Goal: Task Accomplishment & Management: Complete application form

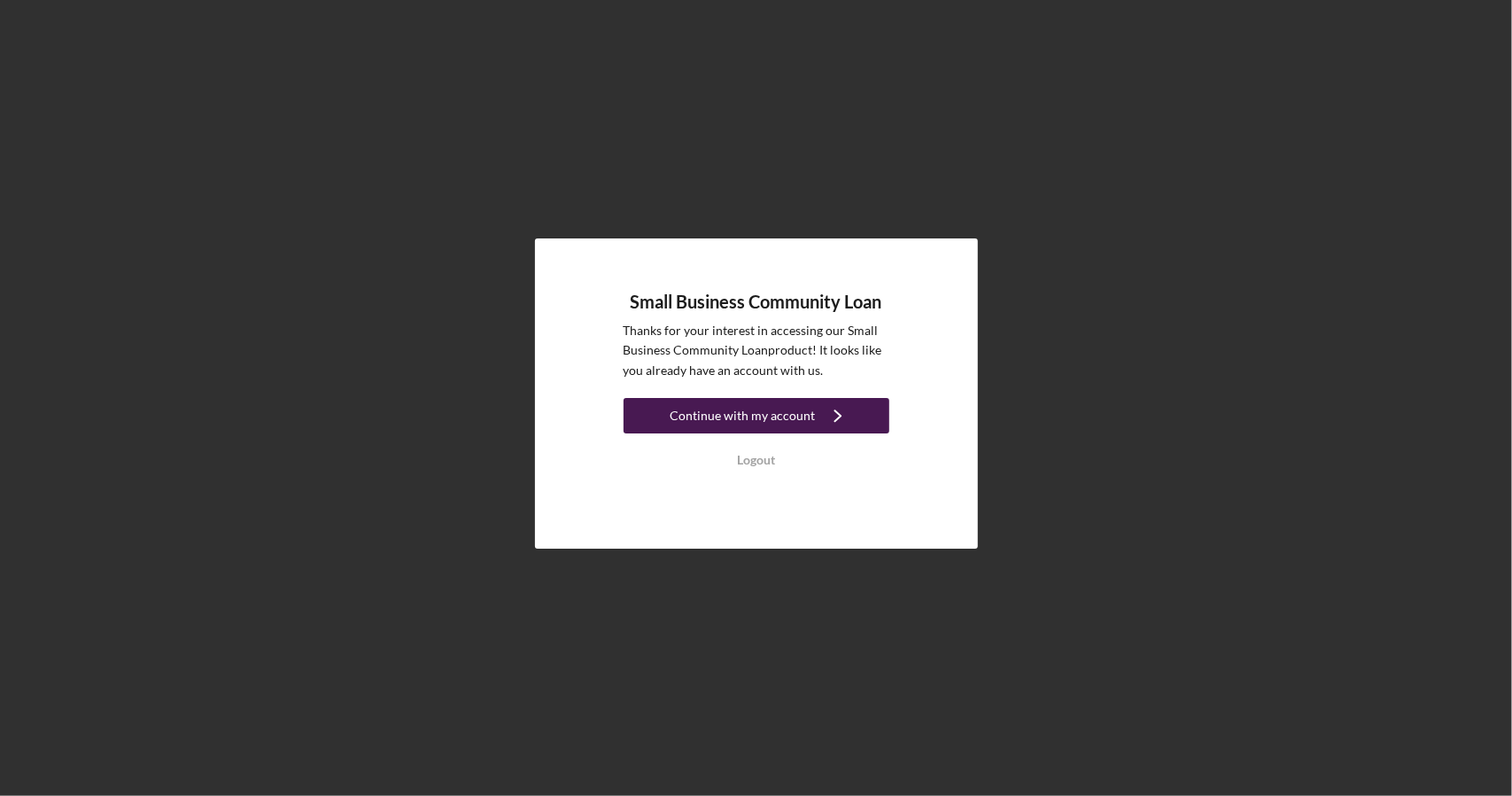
click at [765, 422] on div "Continue with my account" at bounding box center [742, 415] width 145 height 36
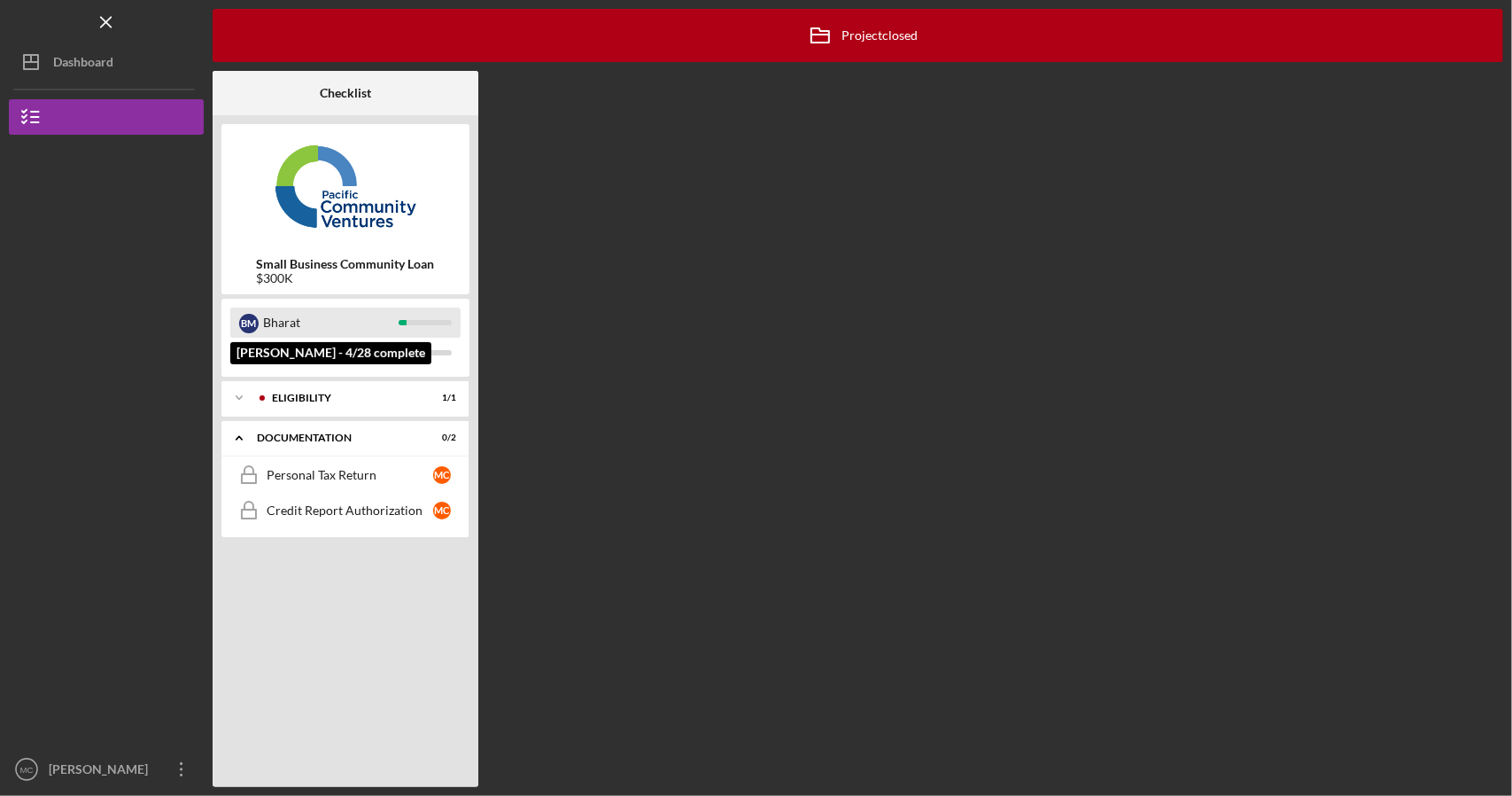
click at [336, 332] on div "Bharat" at bounding box center [330, 322] width 135 height 30
click at [297, 392] on div "Icon/Expander Eligibility 1 / 1" at bounding box center [346, 398] width 248 height 36
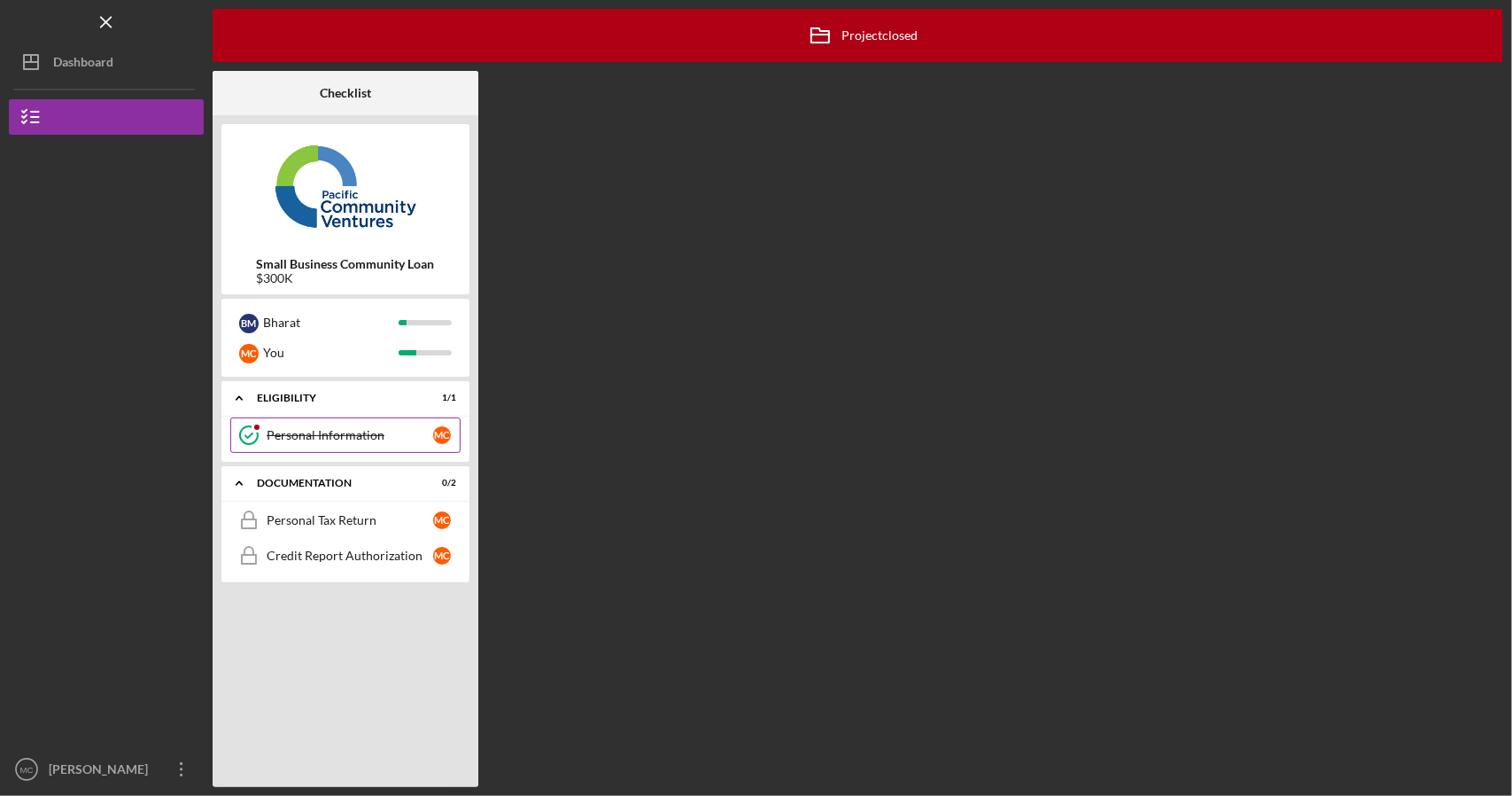
click at [303, 431] on div "Personal Information" at bounding box center [349, 435] width 166 height 14
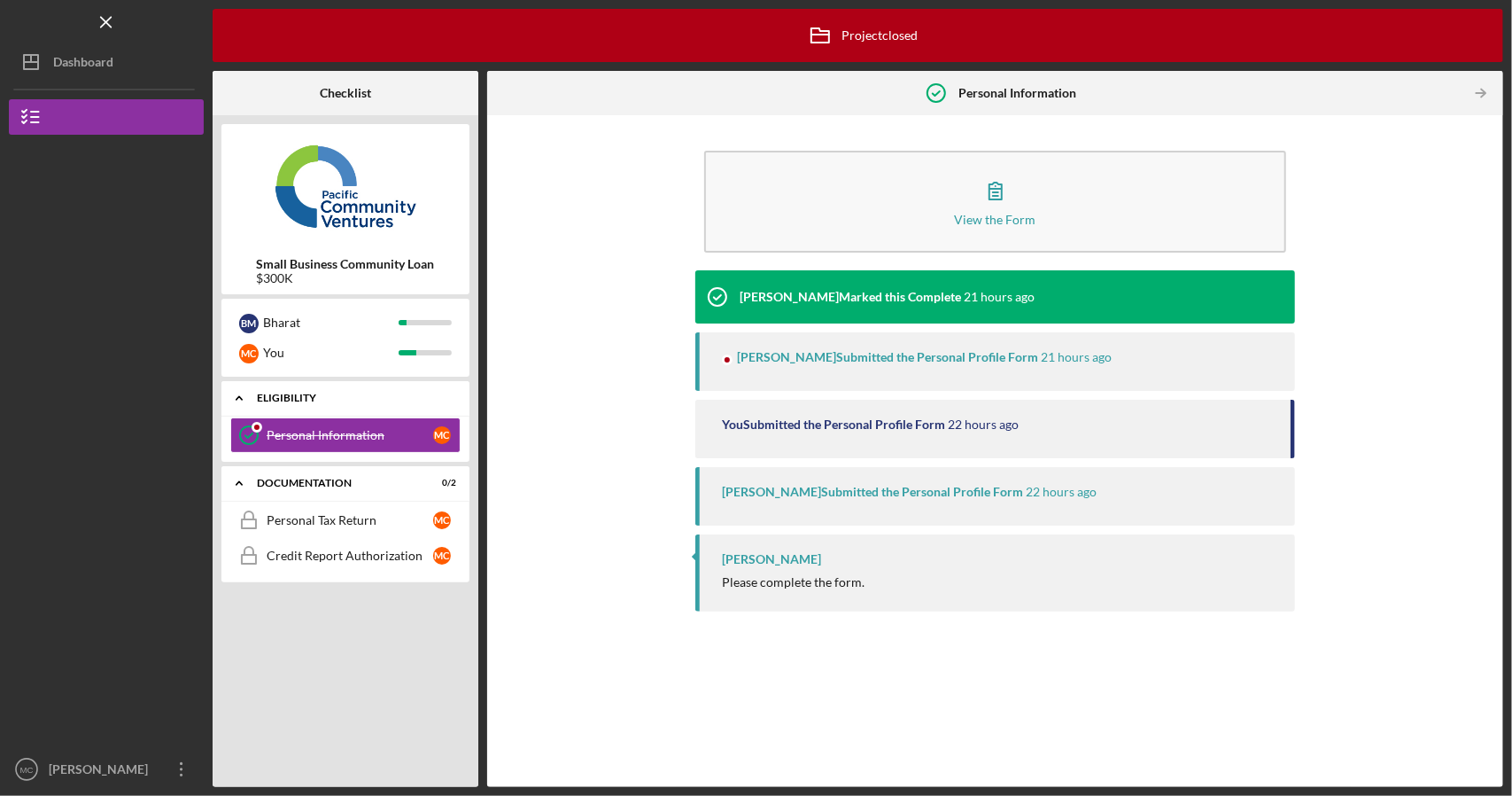
click at [322, 399] on div "Eligibility" at bounding box center [352, 398] width 190 height 11
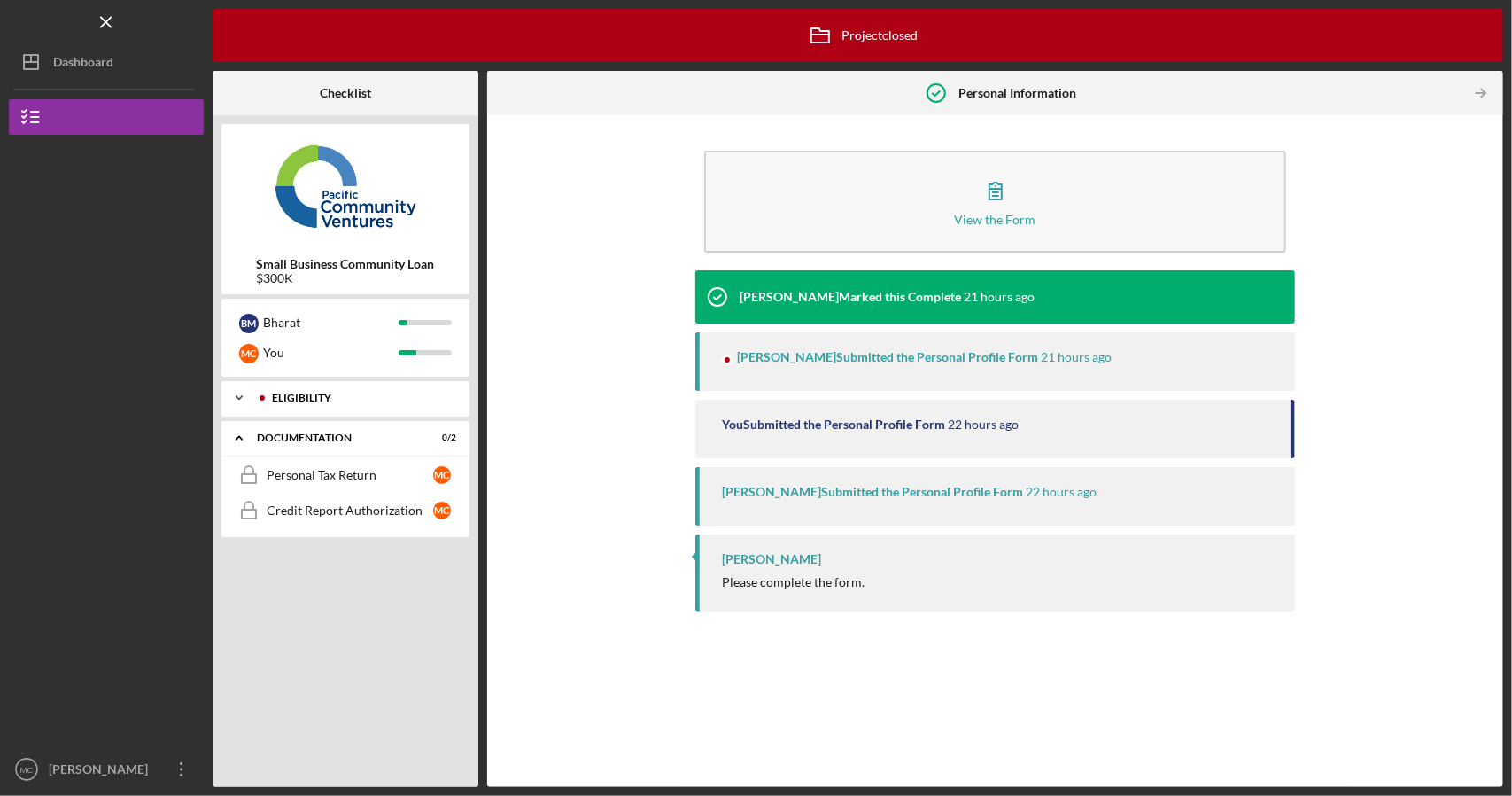
click at [322, 393] on div "Eligibility" at bounding box center [359, 398] width 176 height 11
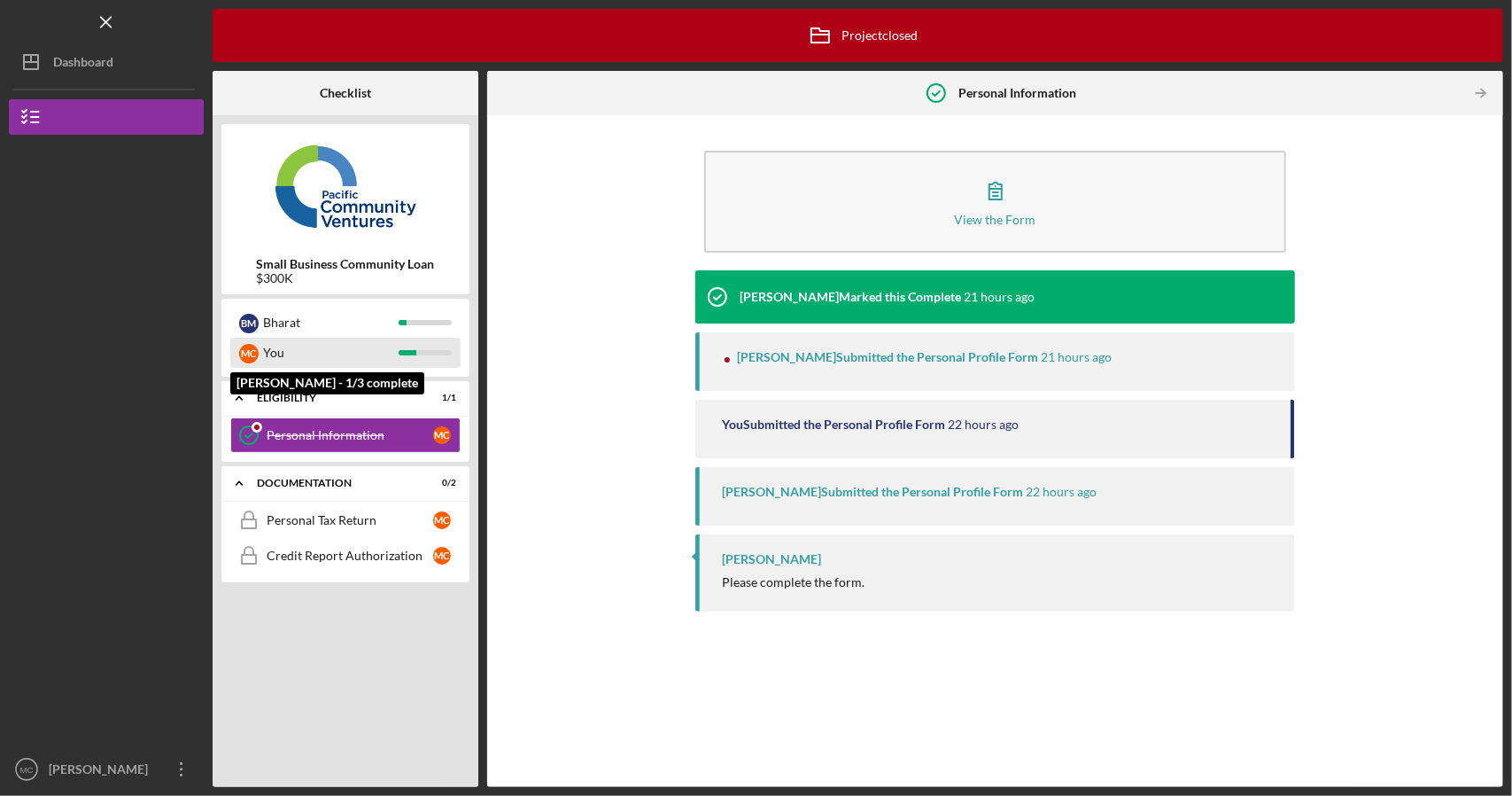
click at [326, 339] on div "You" at bounding box center [330, 352] width 135 height 30
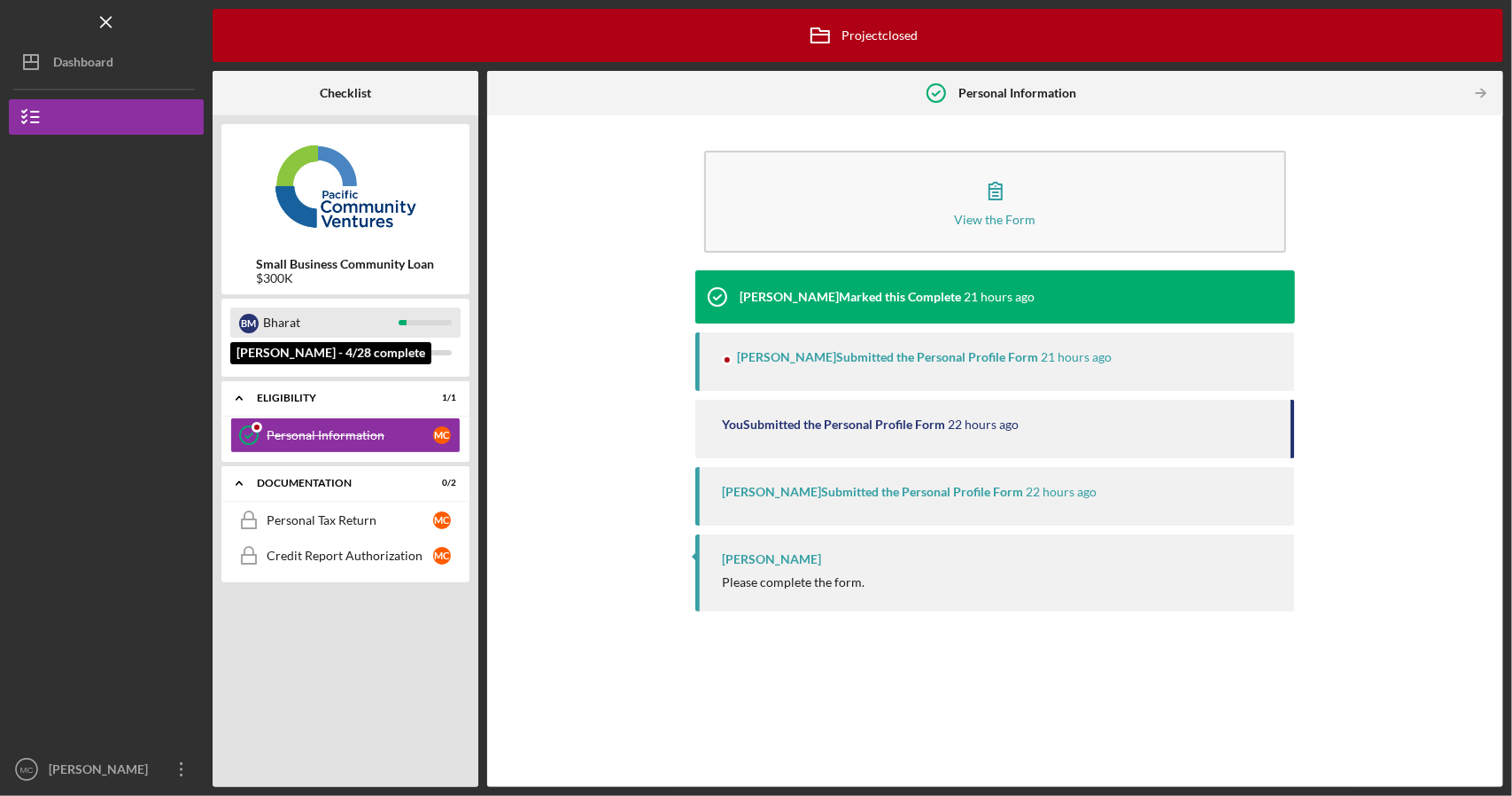
click at [350, 325] on div "Bharat" at bounding box center [330, 322] width 135 height 30
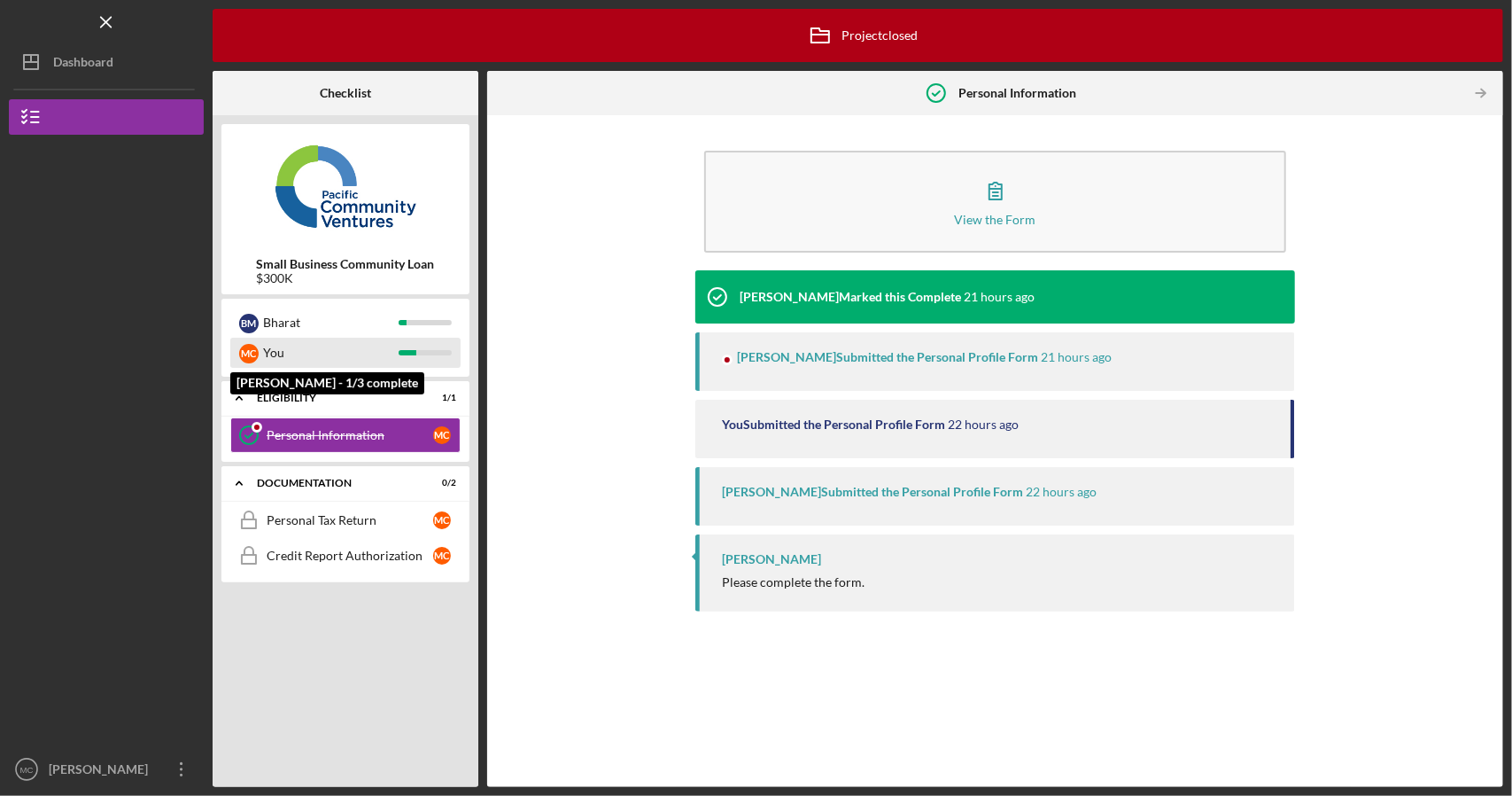
click at [389, 350] on div "You" at bounding box center [330, 352] width 135 height 30
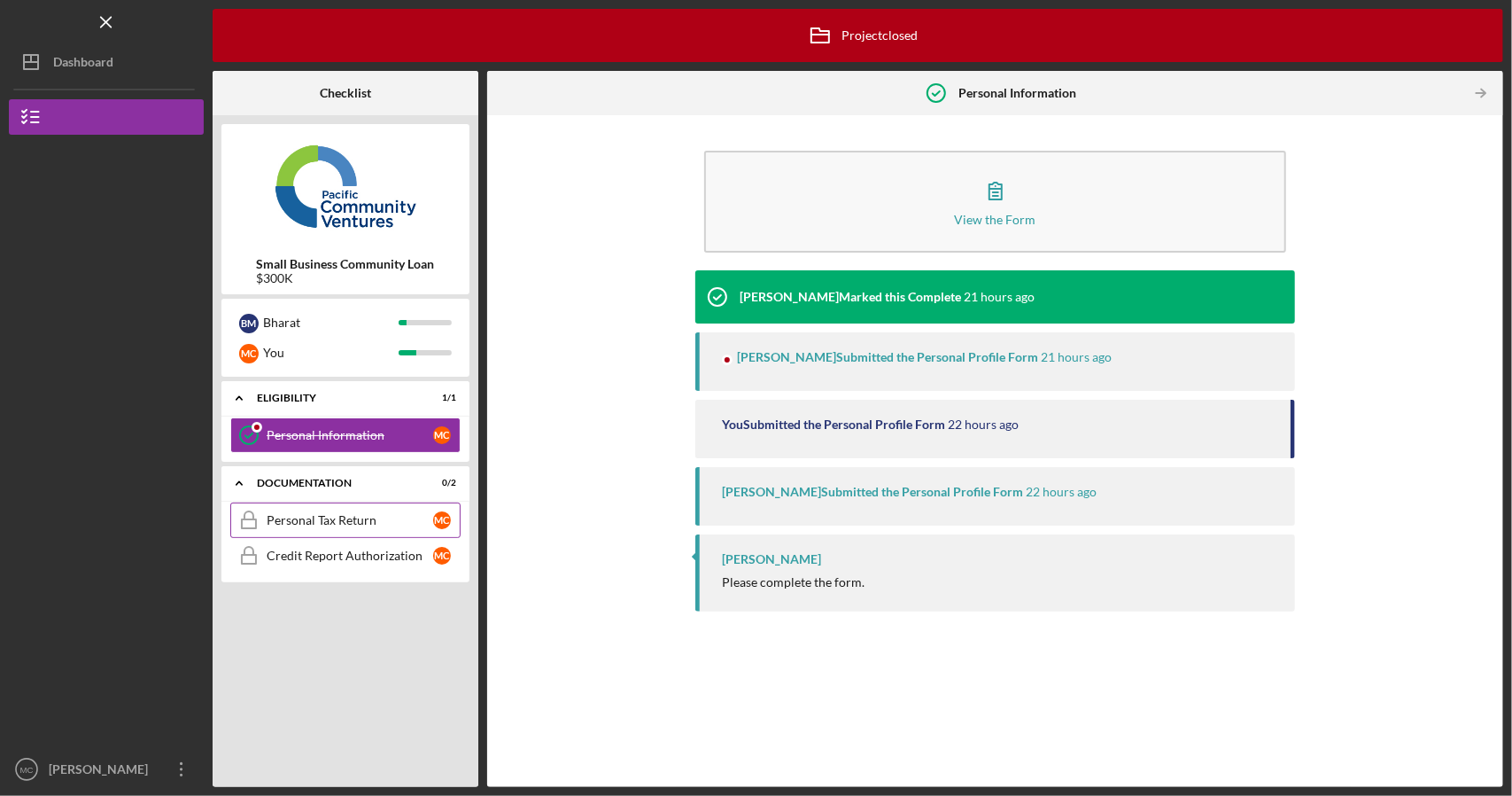
click at [327, 519] on div "Personal Tax Return" at bounding box center [349, 519] width 166 height 14
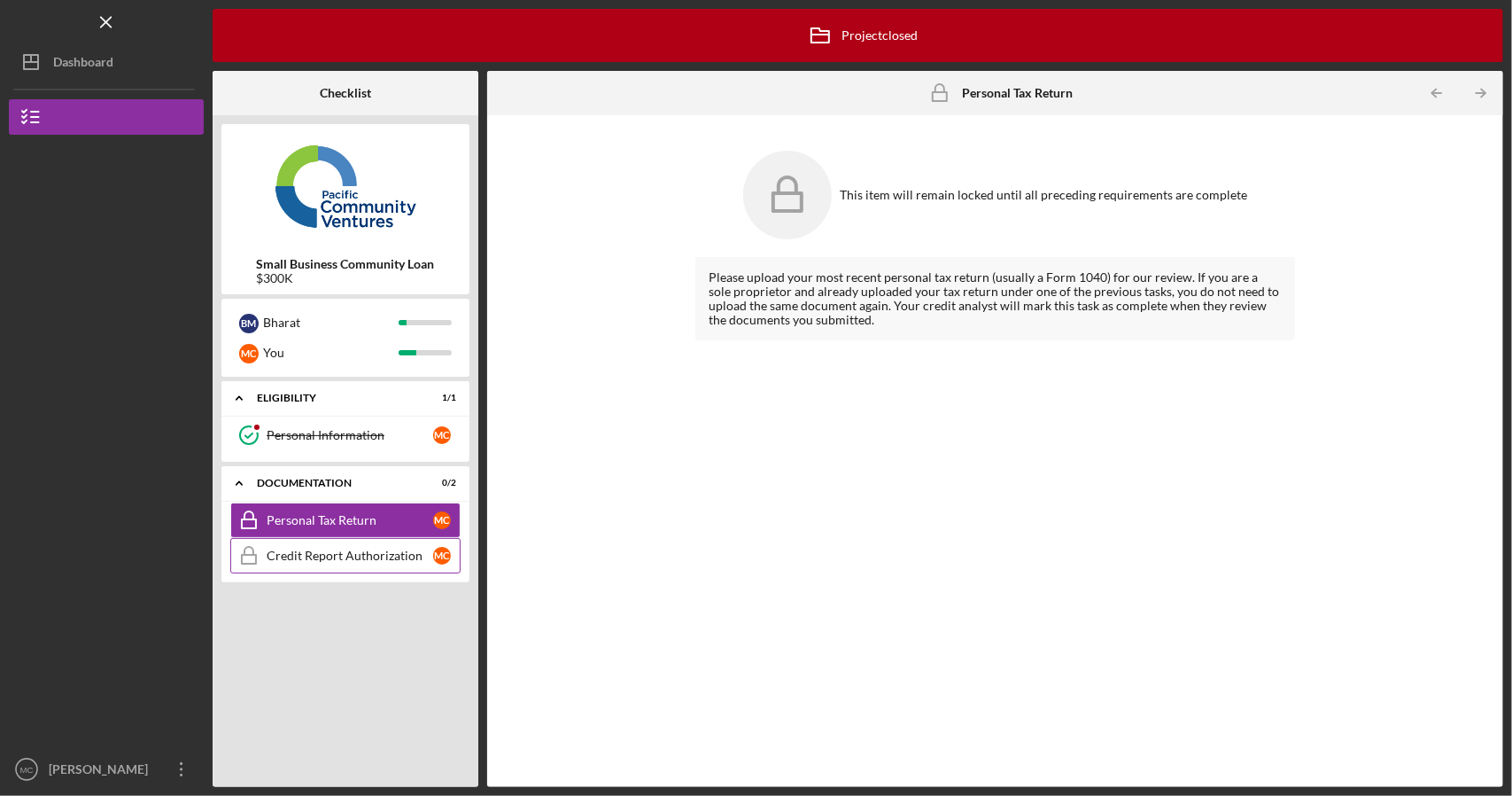
click at [332, 558] on div "Credit Report Authorization" at bounding box center [349, 555] width 166 height 14
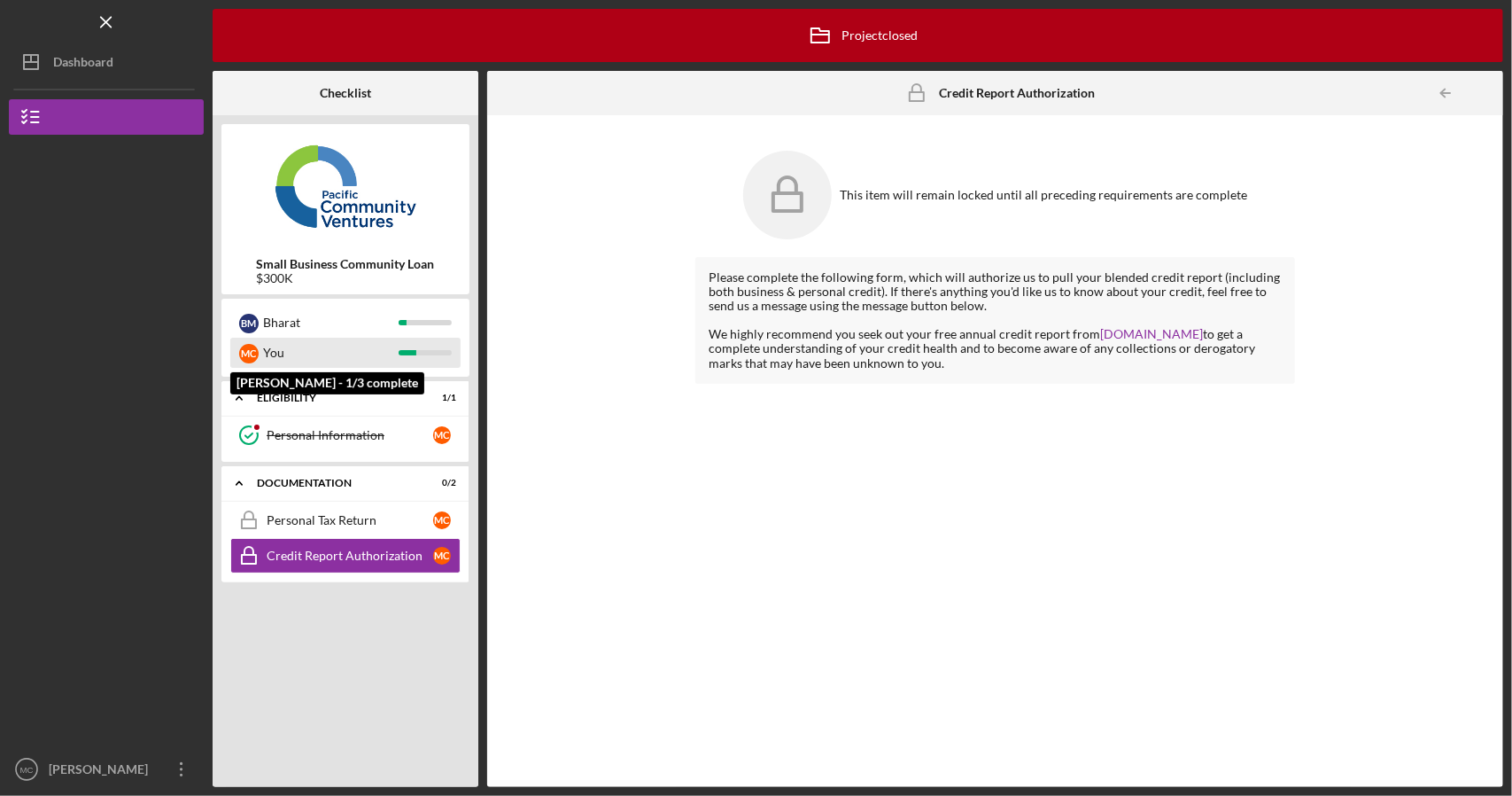
click at [300, 356] on div "You" at bounding box center [330, 352] width 135 height 30
click at [320, 301] on div "B M Bharat M C You" at bounding box center [346, 337] width 248 height 78
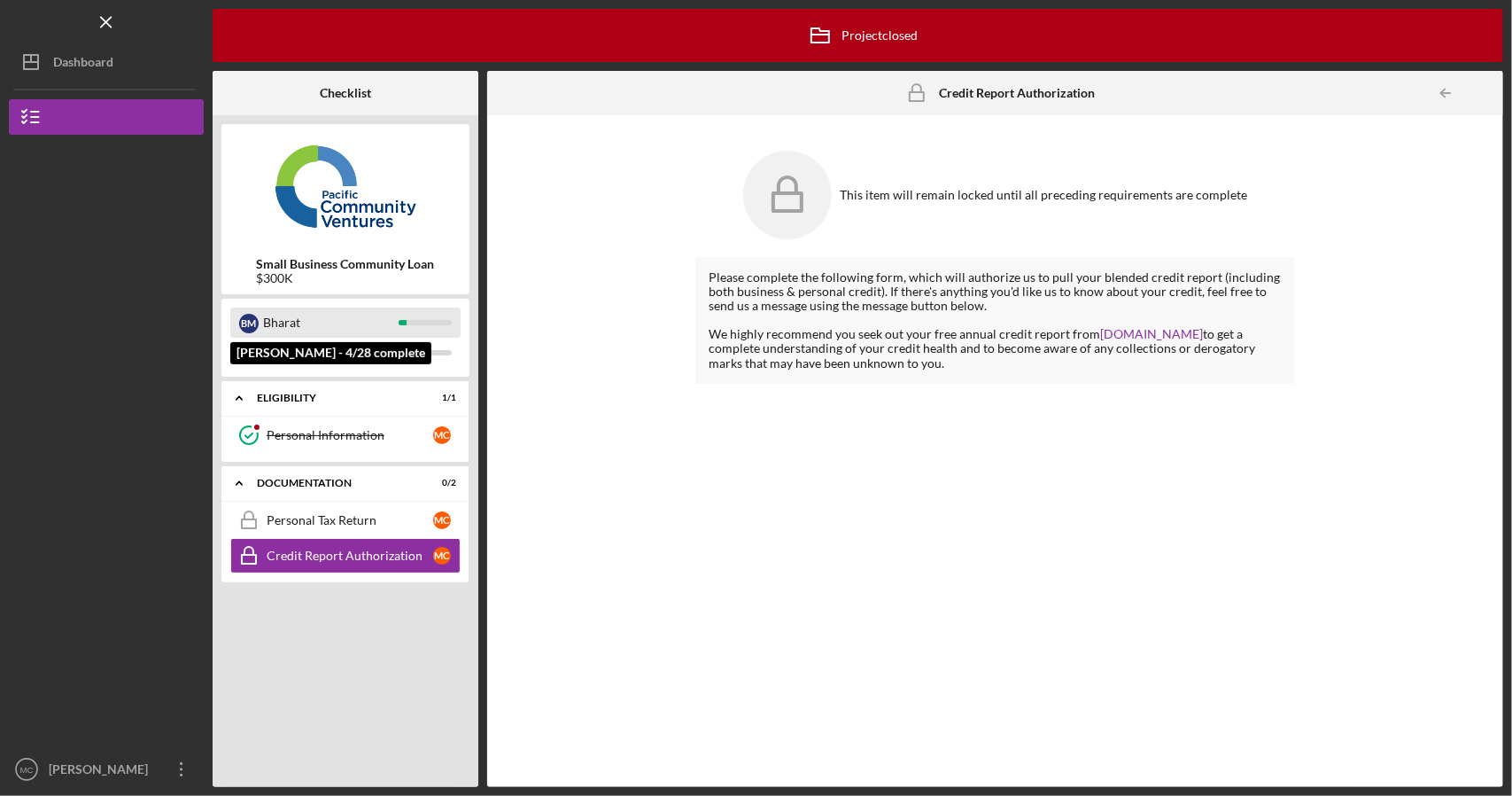
click at [278, 323] on div "Bharat" at bounding box center [330, 322] width 135 height 30
